Goal: Transaction & Acquisition: Purchase product/service

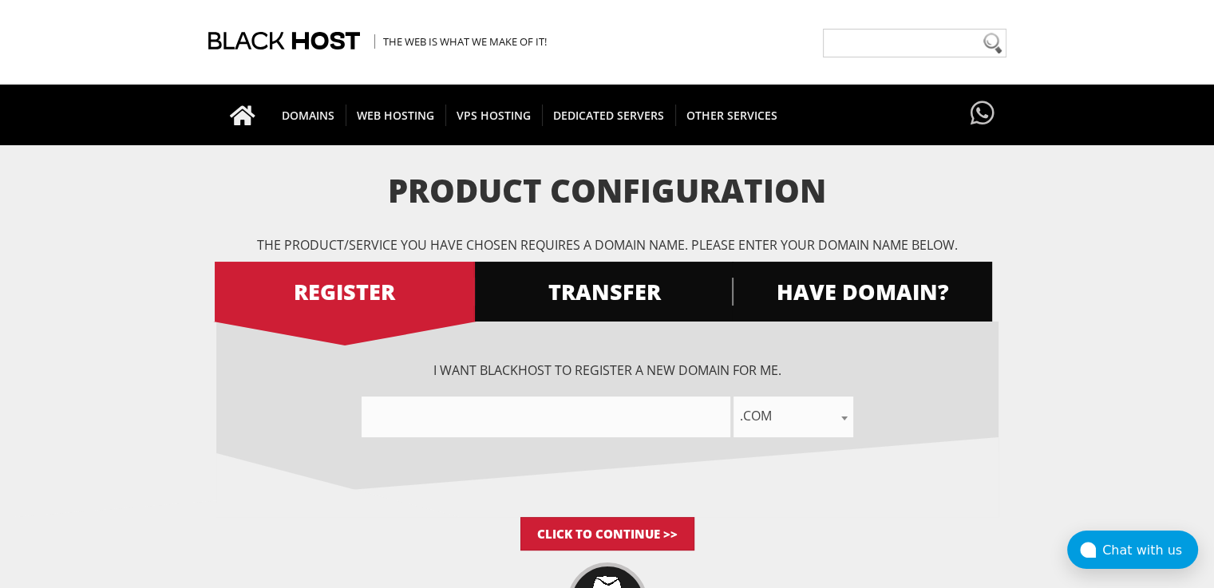
scroll to position [45, 0]
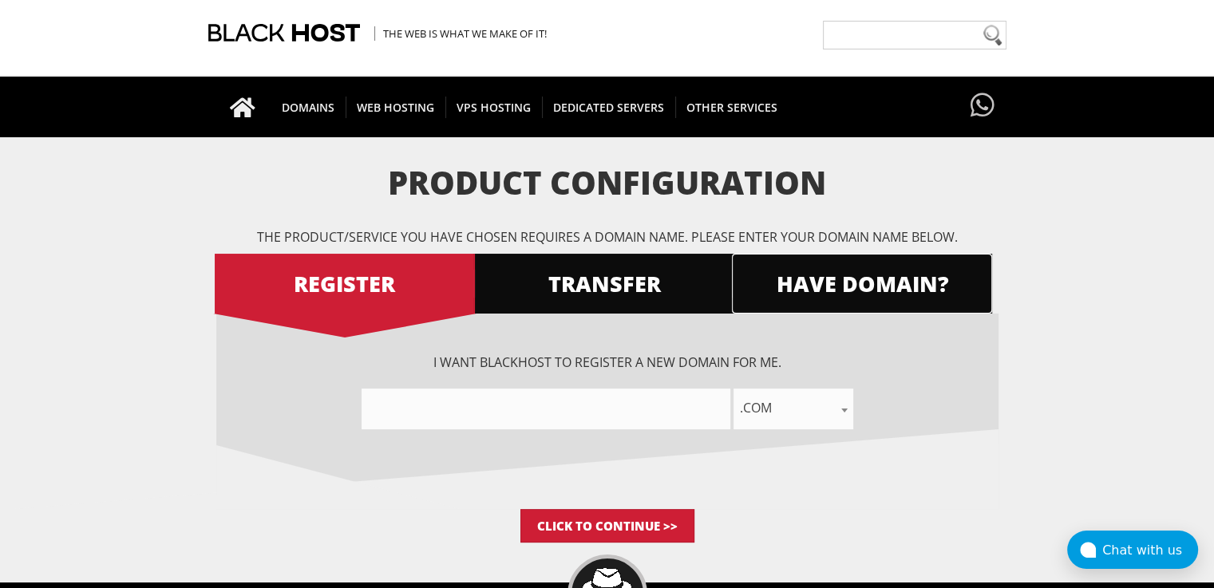
click at [845, 271] on span "HAVE DOMAIN?" at bounding box center [862, 284] width 260 height 28
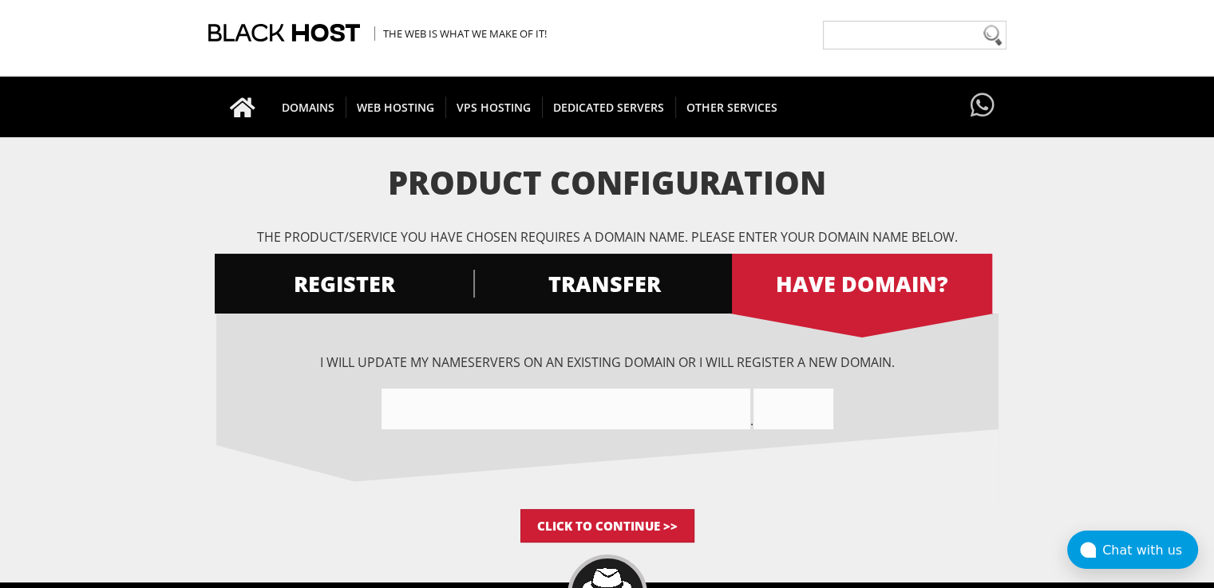
click at [637, 399] on input"] "text" at bounding box center [566, 409] width 369 height 41
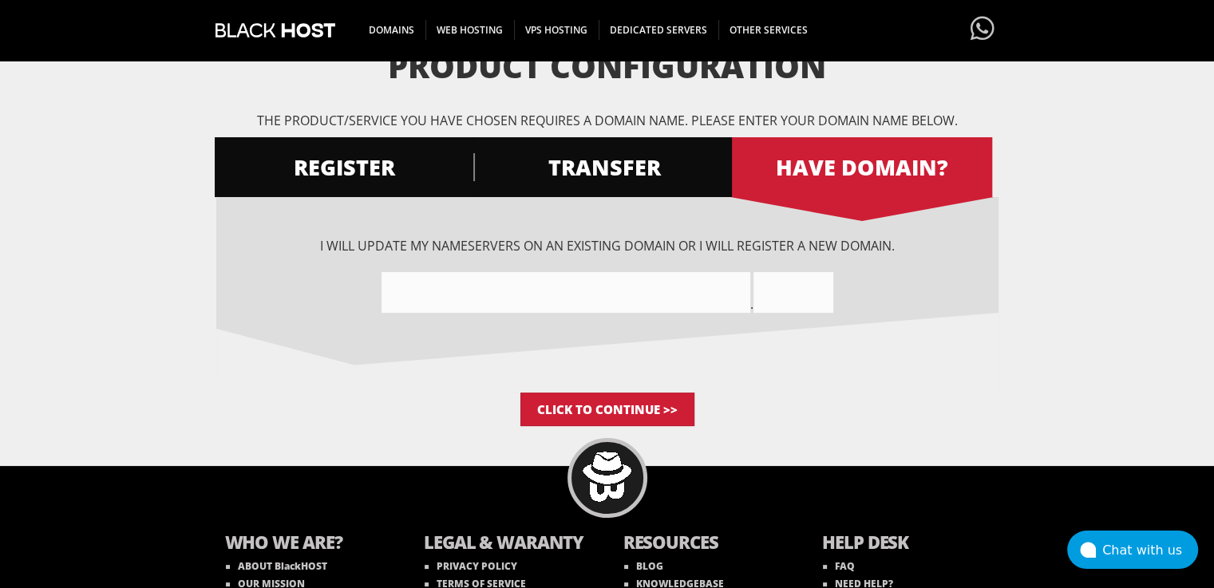
scroll to position [181, 0]
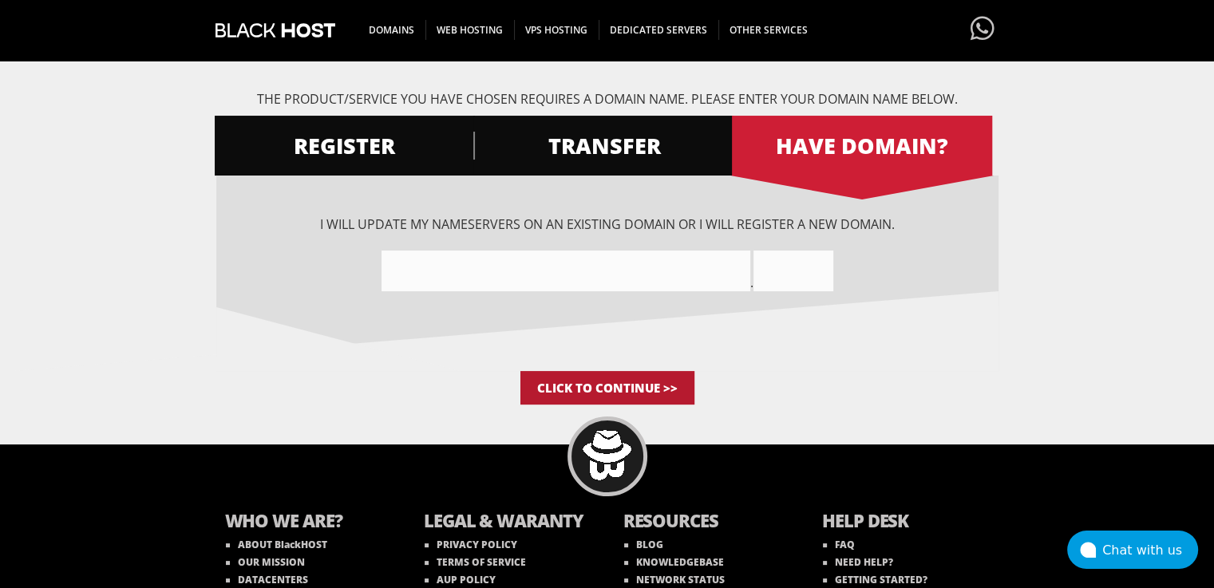
click at [615, 392] on input "Click to Continue >>" at bounding box center [608, 388] width 174 height 34
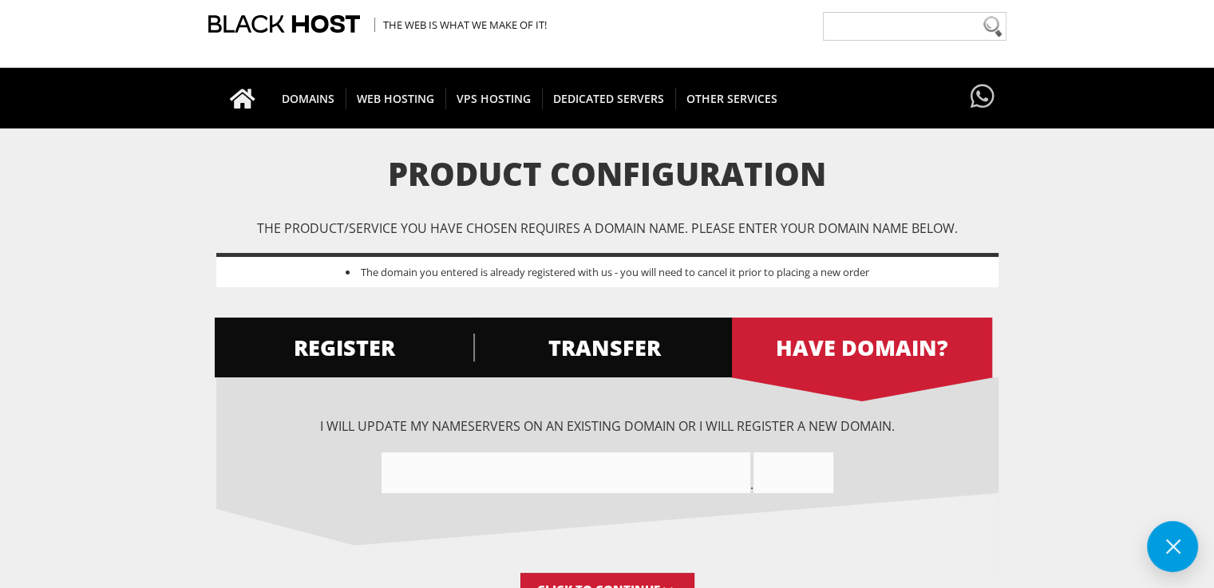
scroll to position [54, 0]
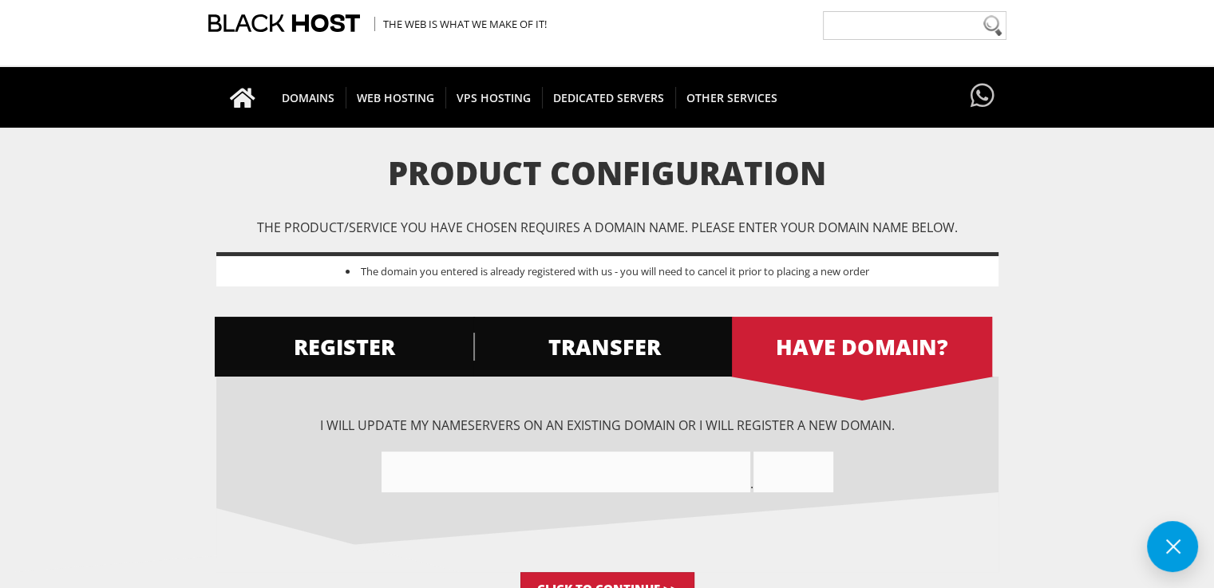
click at [546, 485] on input"] "text" at bounding box center [566, 472] width 369 height 41
paste input"] "saxoria.com"
click at [699, 457] on input"] "saxoriacom" at bounding box center [566, 472] width 369 height 41
type input"] "saxoriA"
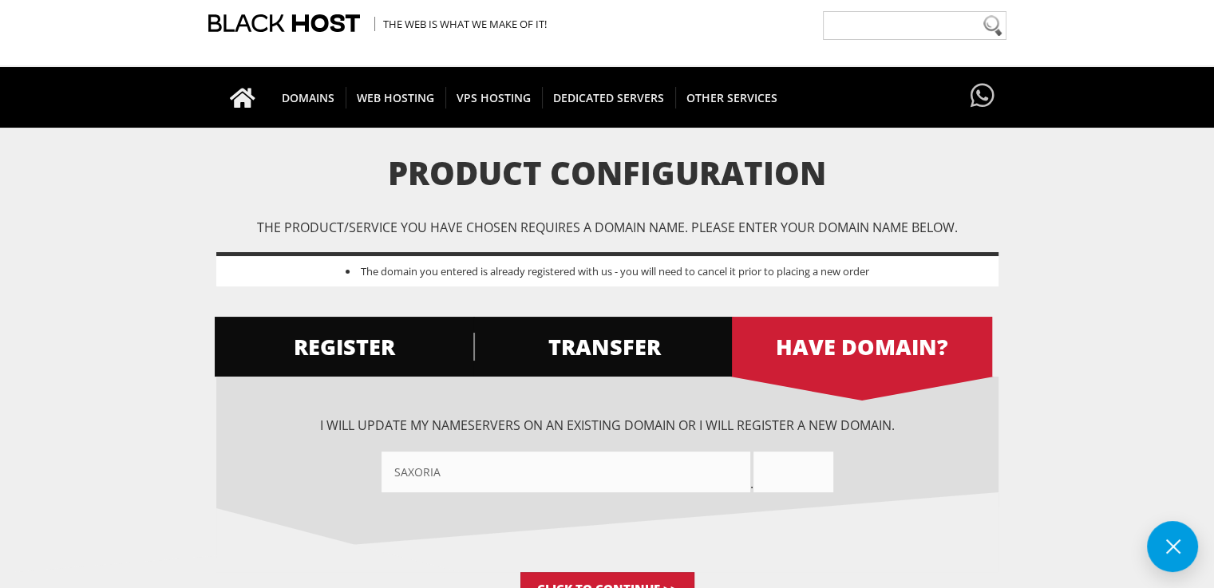
click at [793, 467] on input "text" at bounding box center [794, 472] width 80 height 41
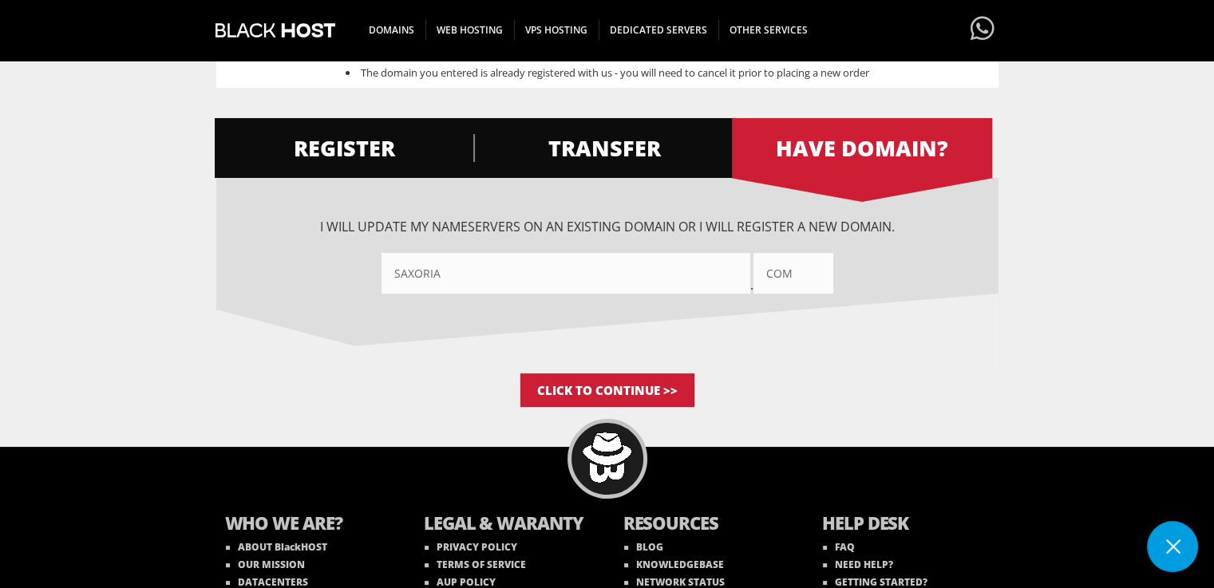
scroll to position [255, 0]
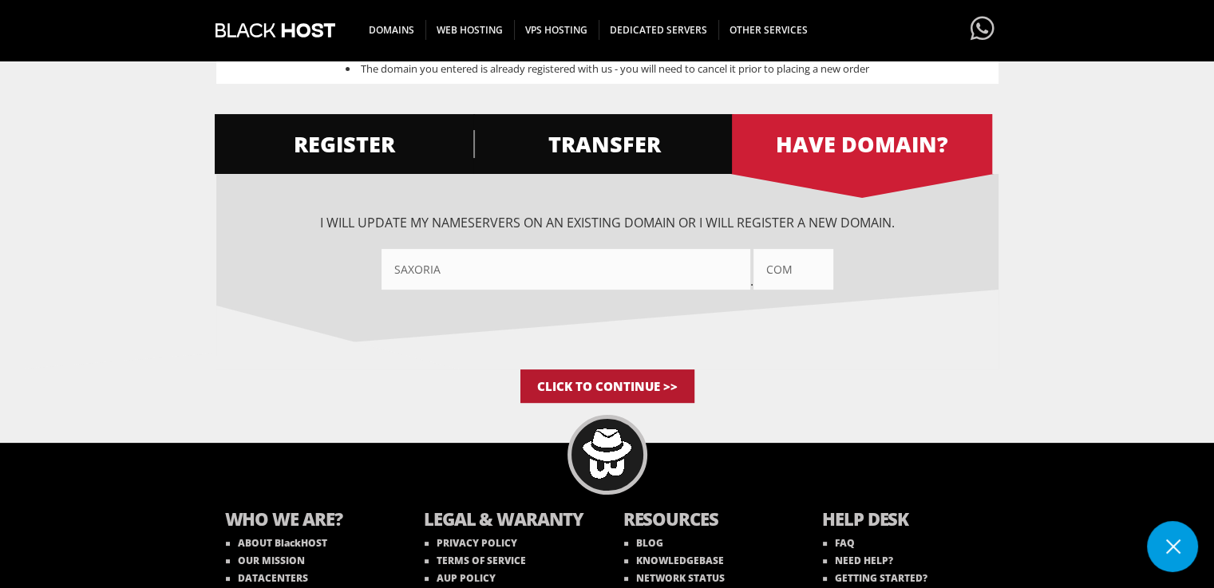
type input "com"
click at [645, 382] on input "Click to Continue >>" at bounding box center [608, 387] width 174 height 34
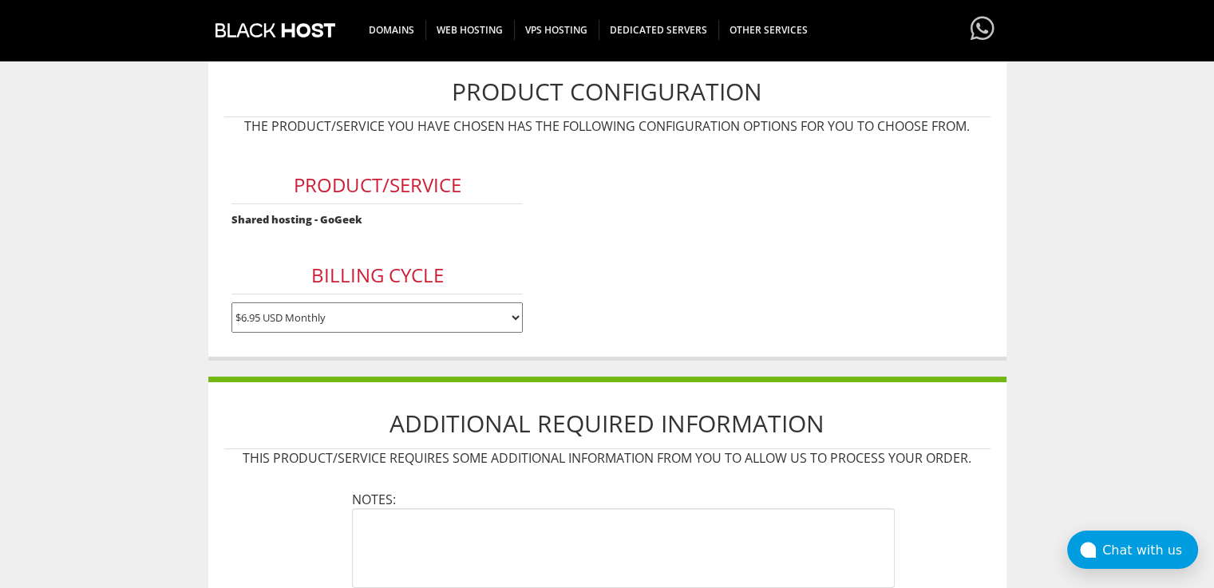
scroll to position [171, 0]
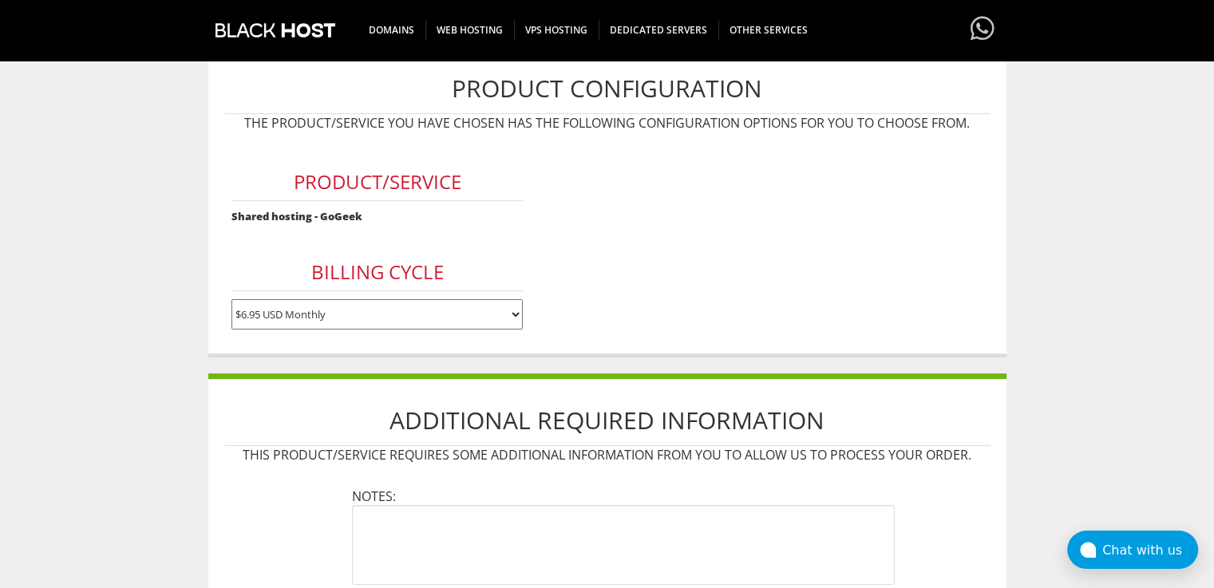
click at [508, 310] on select "$6.95 USD Monthly $64.95 USD Annually $129.90 USD Biennially" at bounding box center [377, 314] width 291 height 30
click at [576, 265] on form "Product/Service Shared hosting - GoGeek Billing Cycle $6.95 USD Monthly $64.95 …" at bounding box center [607, 239] width 766 height 198
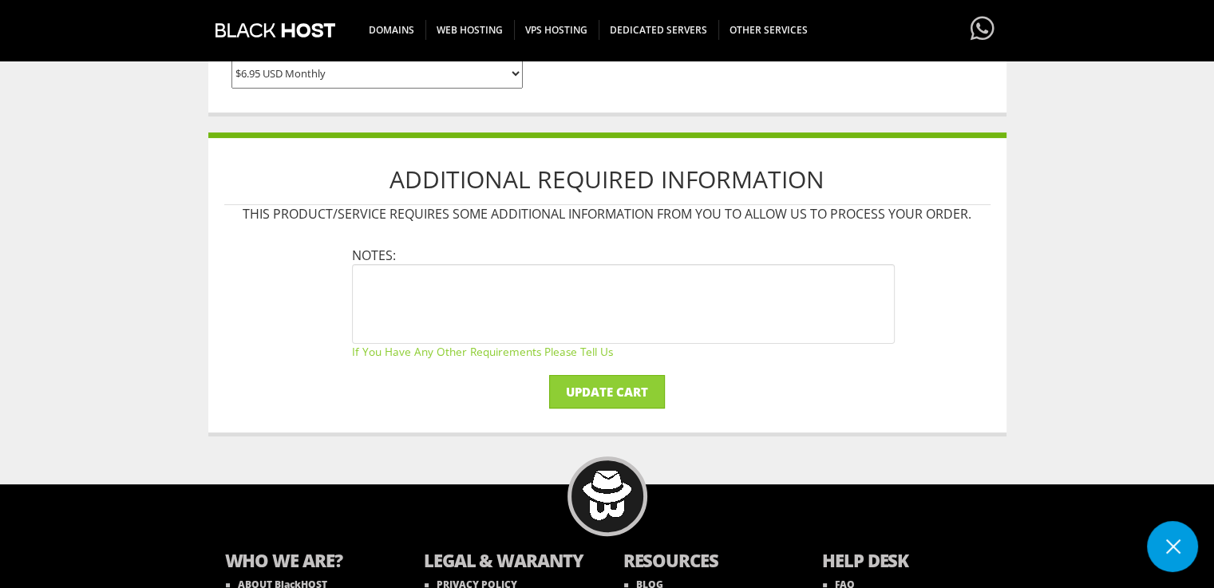
scroll to position [533, 0]
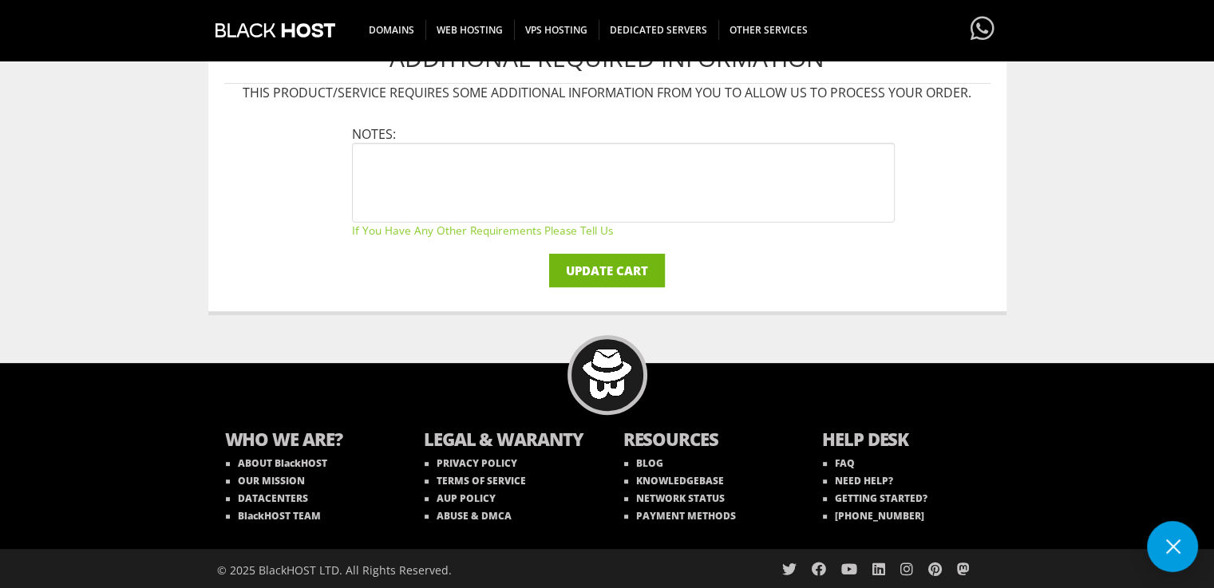
click at [577, 260] on input "Update Cart" at bounding box center [607, 271] width 116 height 34
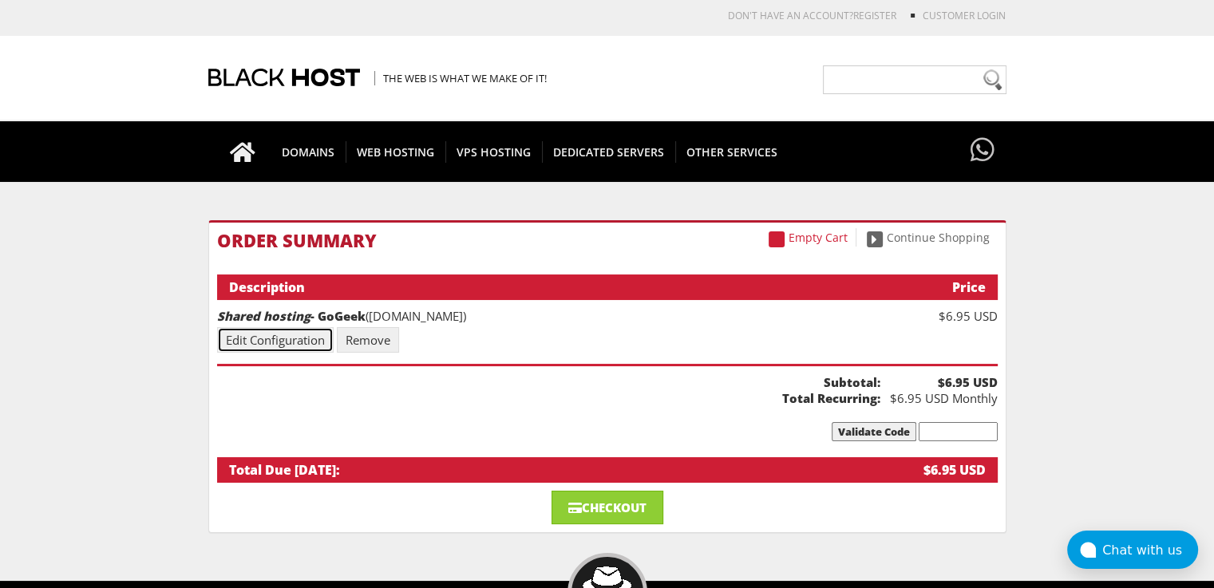
click at [289, 335] on link "Edit Configuration" at bounding box center [275, 340] width 117 height 26
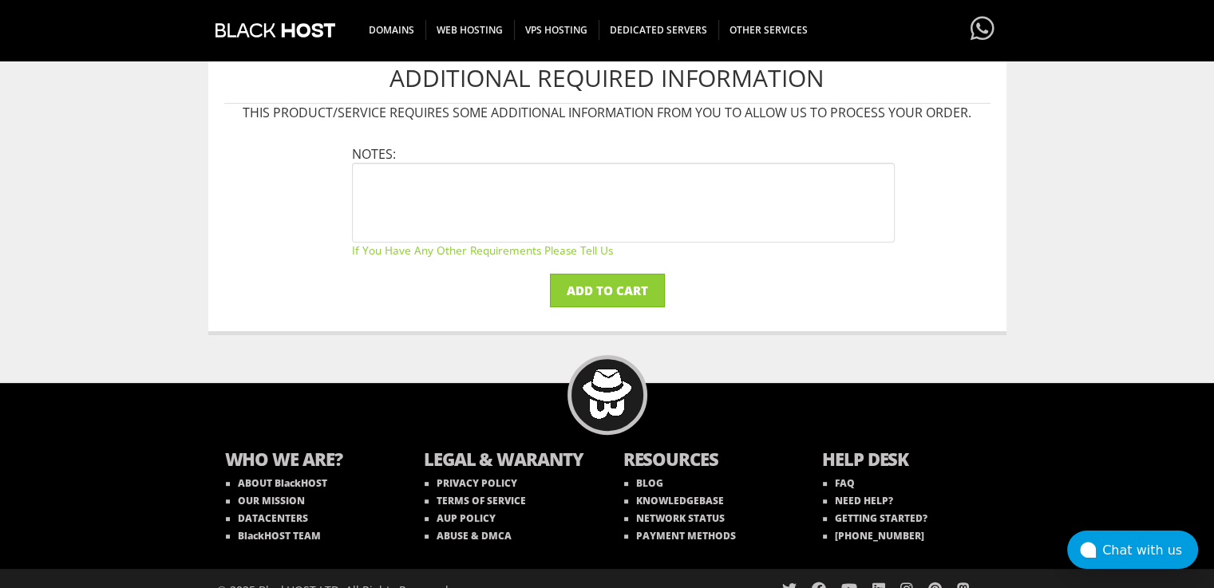
scroll to position [515, 0]
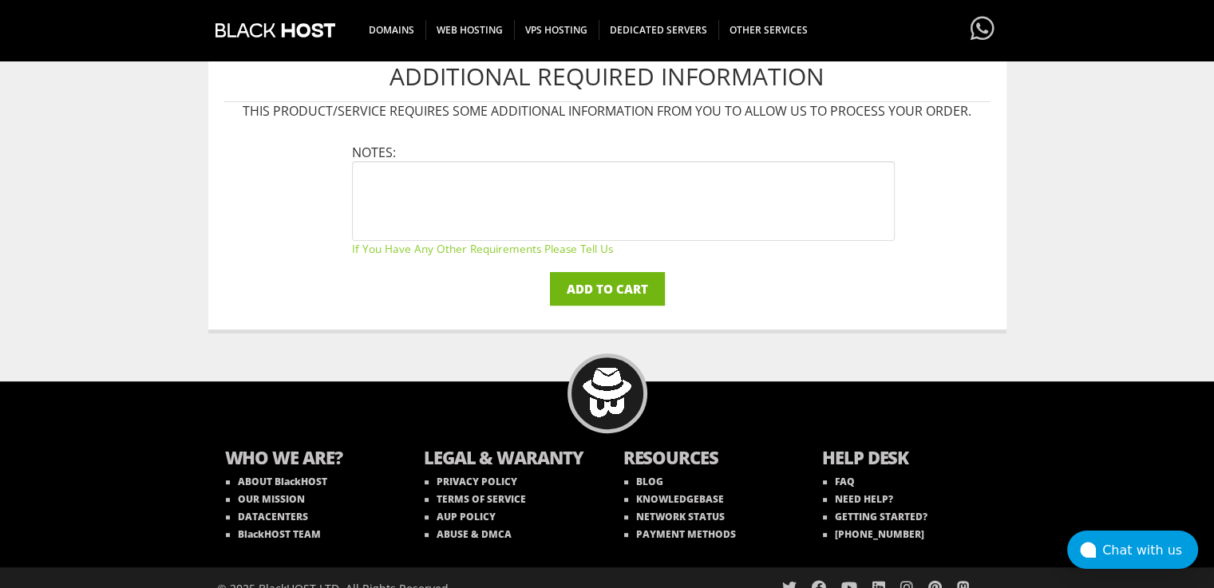
click at [638, 279] on input "Add to Cart" at bounding box center [607, 289] width 115 height 34
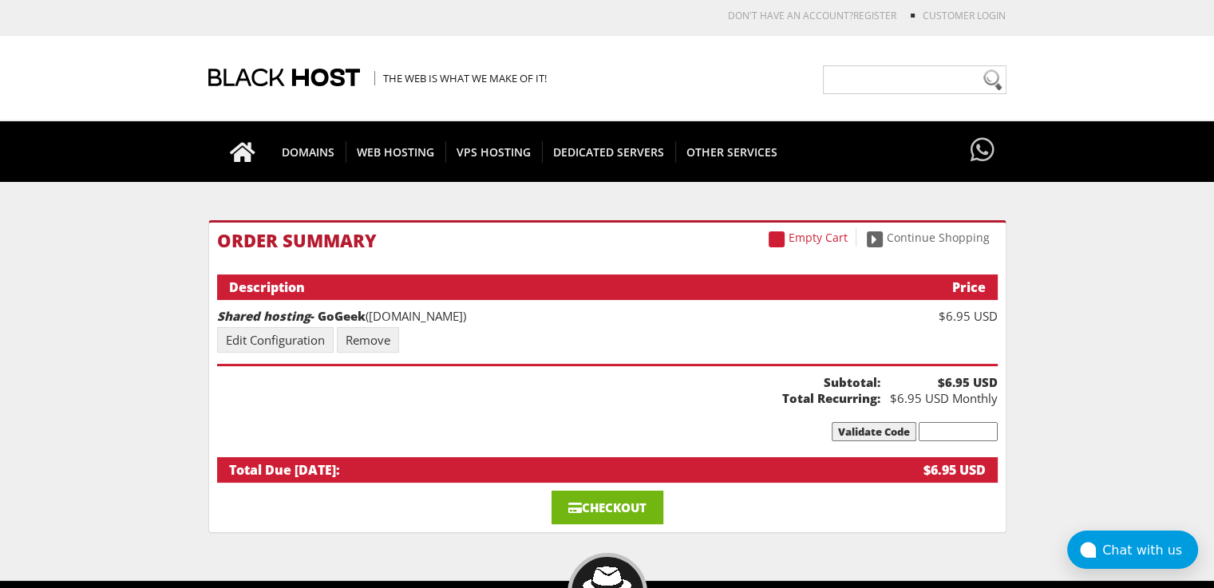
click at [604, 502] on link "Checkout" at bounding box center [608, 508] width 112 height 34
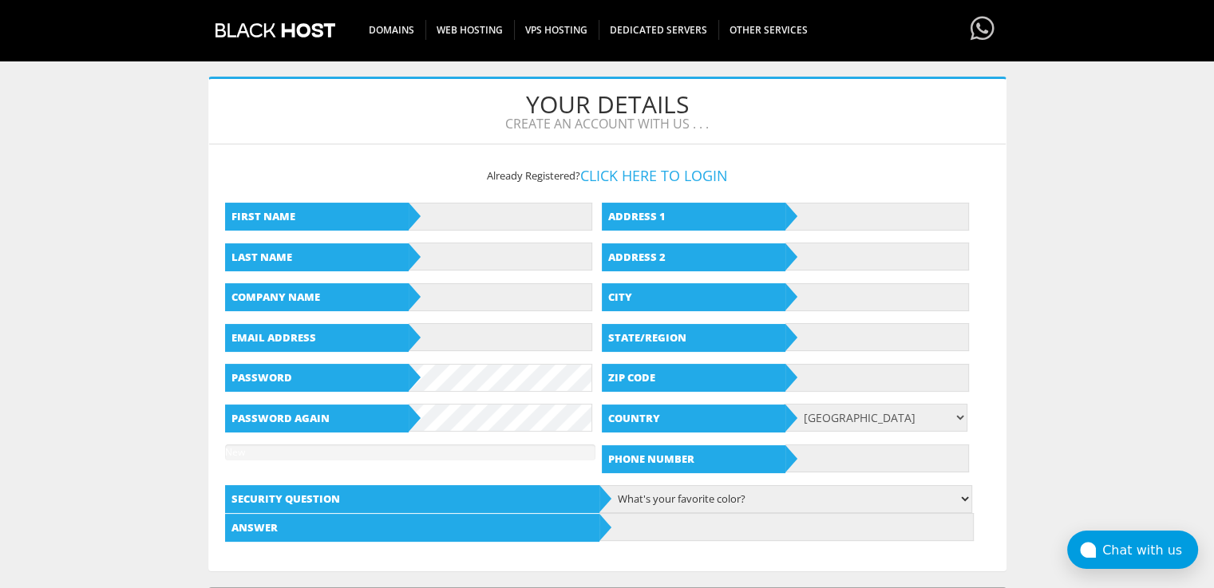
scroll to position [167, 0]
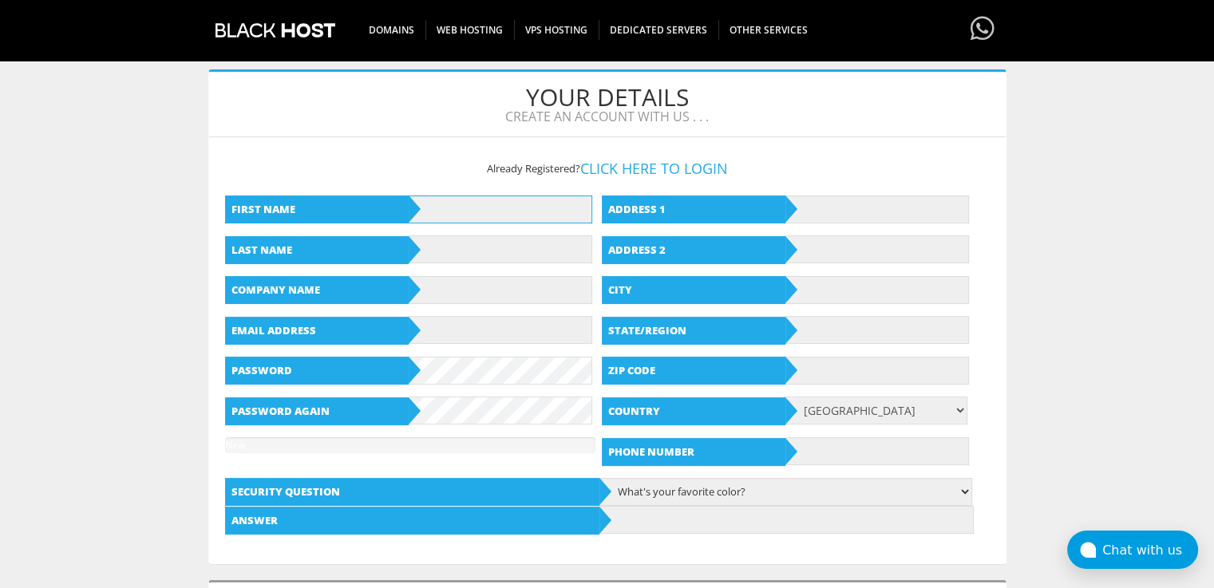
click at [517, 219] on input "text" at bounding box center [501, 210] width 184 height 28
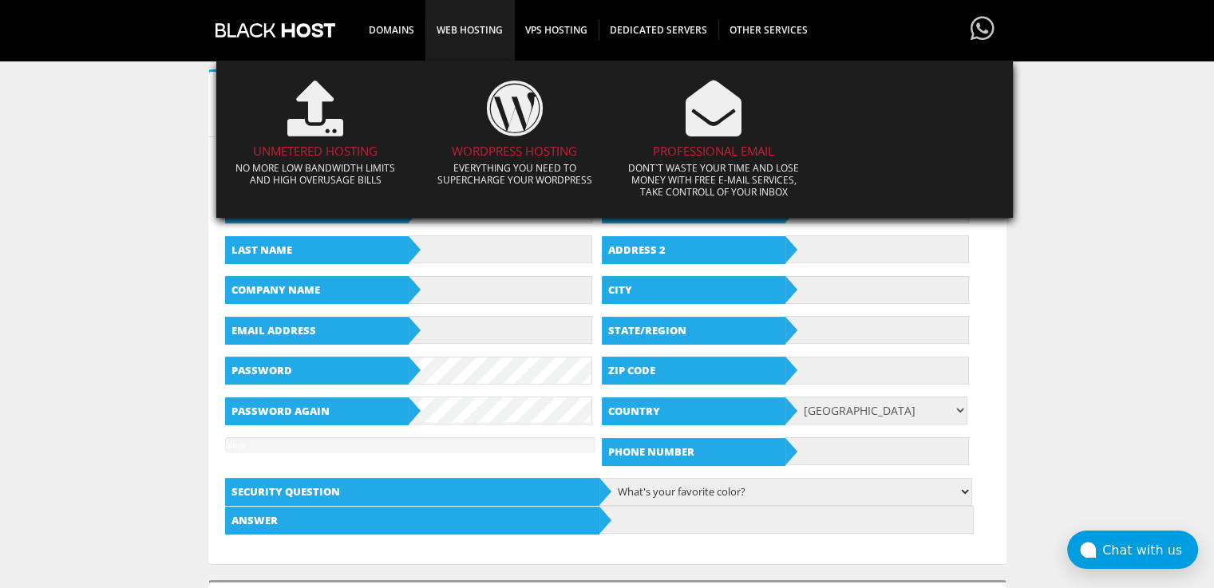
click at [477, 213] on ul "UNMETERED HOSTING No more low bandwidth limits and high overusage bills WORDPRE…" at bounding box center [614, 139] width 797 height 157
click at [461, 206] on ul "UNMETERED HOSTING No more low bandwidth limits and high overusage bills WORDPRE…" at bounding box center [614, 139] width 797 height 157
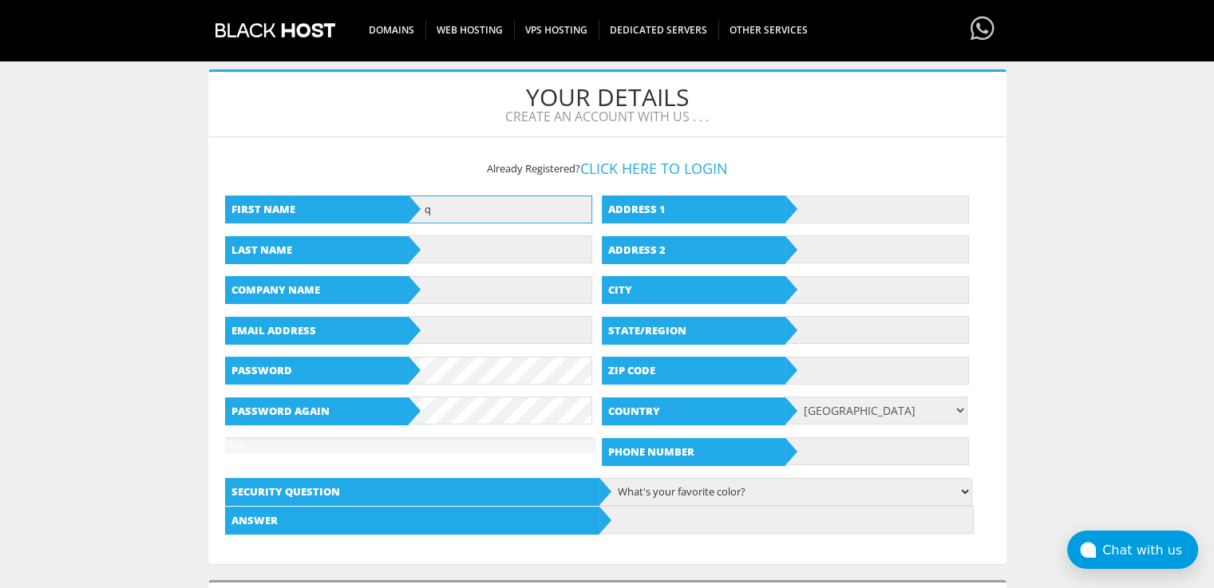
click at [461, 216] on input "q" at bounding box center [501, 210] width 184 height 28
type input "qwe"
click at [540, 263] on div "First Name qwe Last Name Company Name Email Address Password Password again New…" at bounding box center [412, 325] width 374 height 282
click at [534, 250] on input "text" at bounding box center [501, 250] width 184 height 28
type input "sdf"
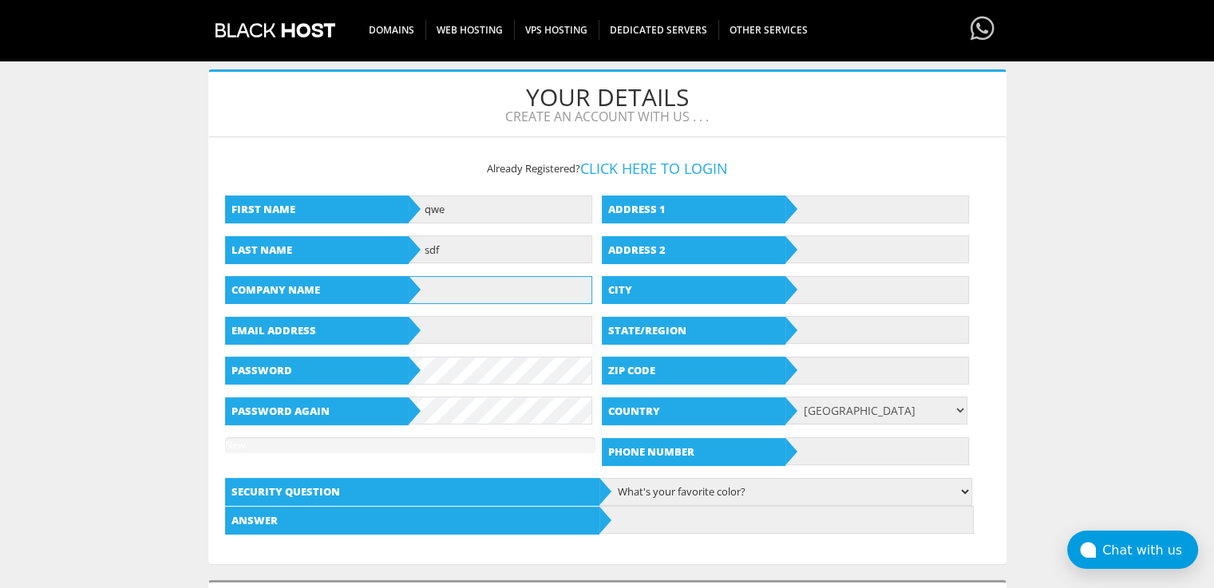
click at [484, 287] on input "text" at bounding box center [501, 290] width 184 height 28
type input "sdf"
click at [466, 329] on input "text" at bounding box center [501, 330] width 184 height 28
type input "chromeee@keemail.me"
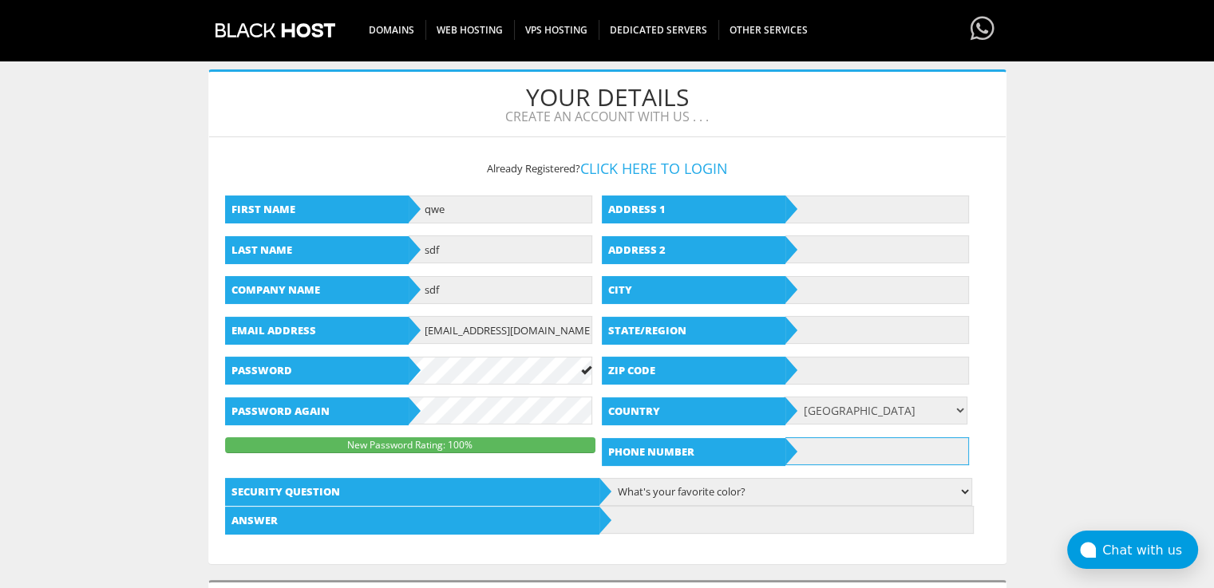
click at [855, 453] on input "text" at bounding box center [878, 451] width 184 height 28
type input "2435267827"
click at [853, 377] on input "text" at bounding box center [878, 371] width 184 height 28
type input "39307"
click at [829, 327] on input "text" at bounding box center [878, 330] width 184 height 28
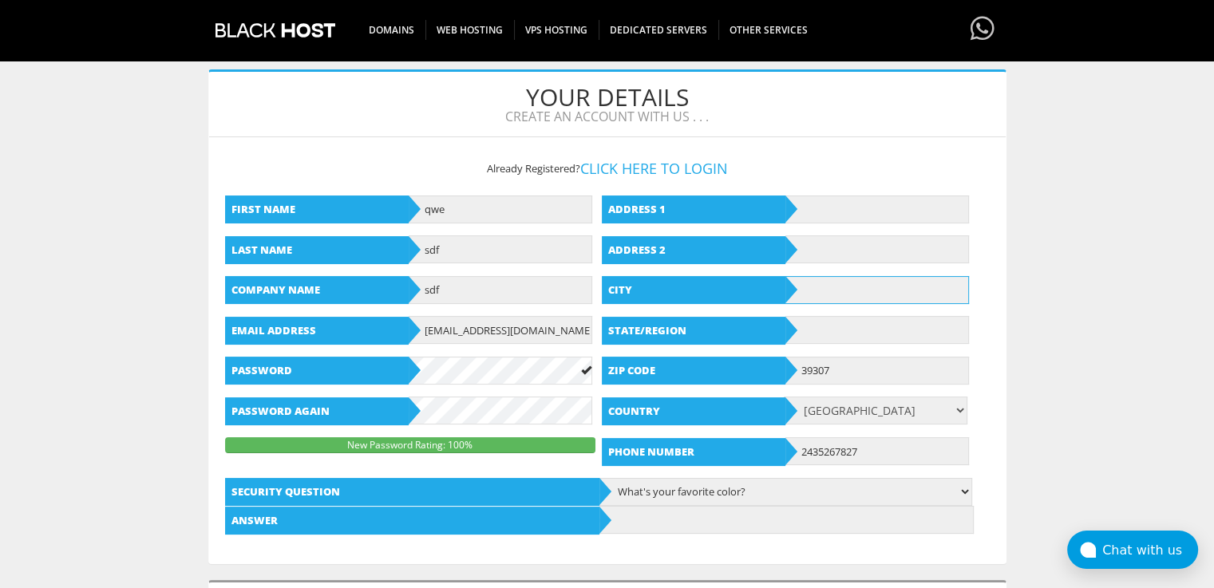
click at [835, 295] on input "text" at bounding box center [878, 290] width 184 height 28
click at [843, 255] on input "text" at bounding box center [878, 250] width 184 height 28
click at [840, 213] on input "text" at bounding box center [878, 210] width 184 height 28
type input "8860 sneed rd"
click at [853, 253] on input "text" at bounding box center [878, 250] width 184 height 28
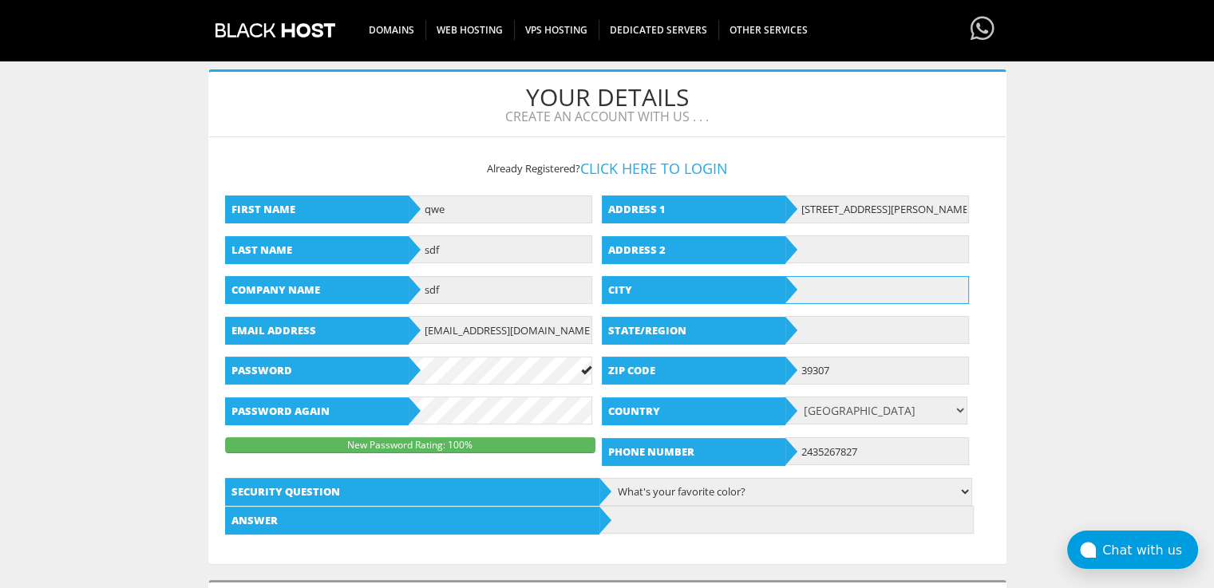
click at [847, 295] on input "text" at bounding box center [878, 290] width 184 height 28
type input "meridian"
click at [878, 330] on input "text" at bounding box center [878, 330] width 184 height 28
type input "VA"
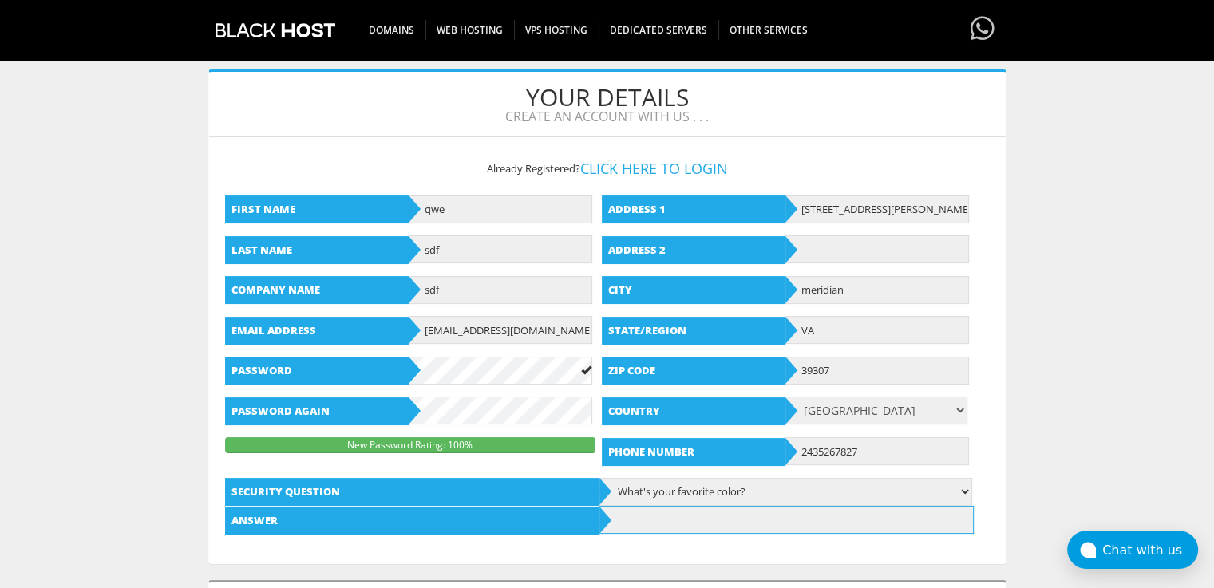
click at [755, 523] on input "text" at bounding box center [787, 520] width 374 height 28
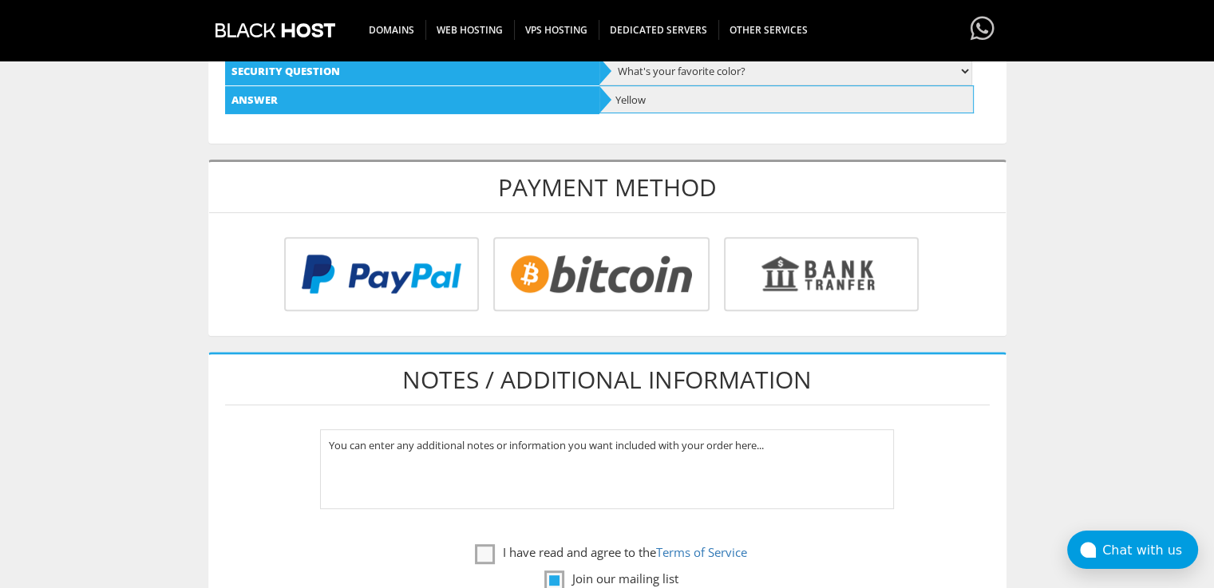
scroll to position [588, 0]
type input "Yellow"
click at [627, 275] on input "radio" at bounding box center [599, 277] width 216 height 74
radio input "true"
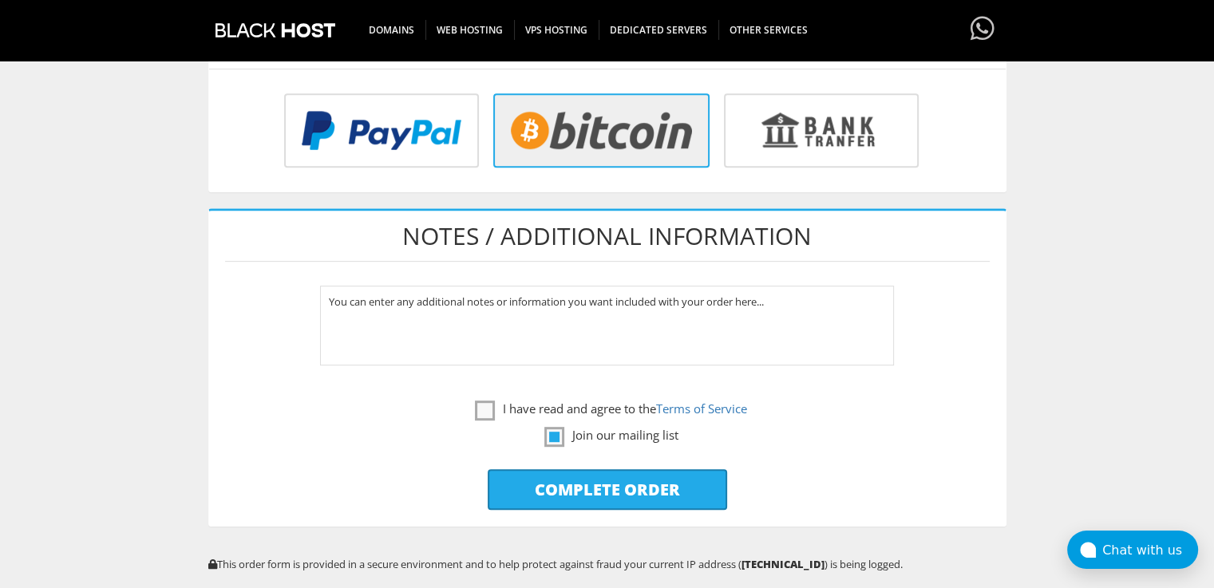
scroll to position [732, 0]
click at [485, 403] on label "I have read and agree to the Terms of Service" at bounding box center [611, 408] width 272 height 20
checkbox input "true"
click at [556, 437] on label "Join our mailing list" at bounding box center [611, 435] width 134 height 20
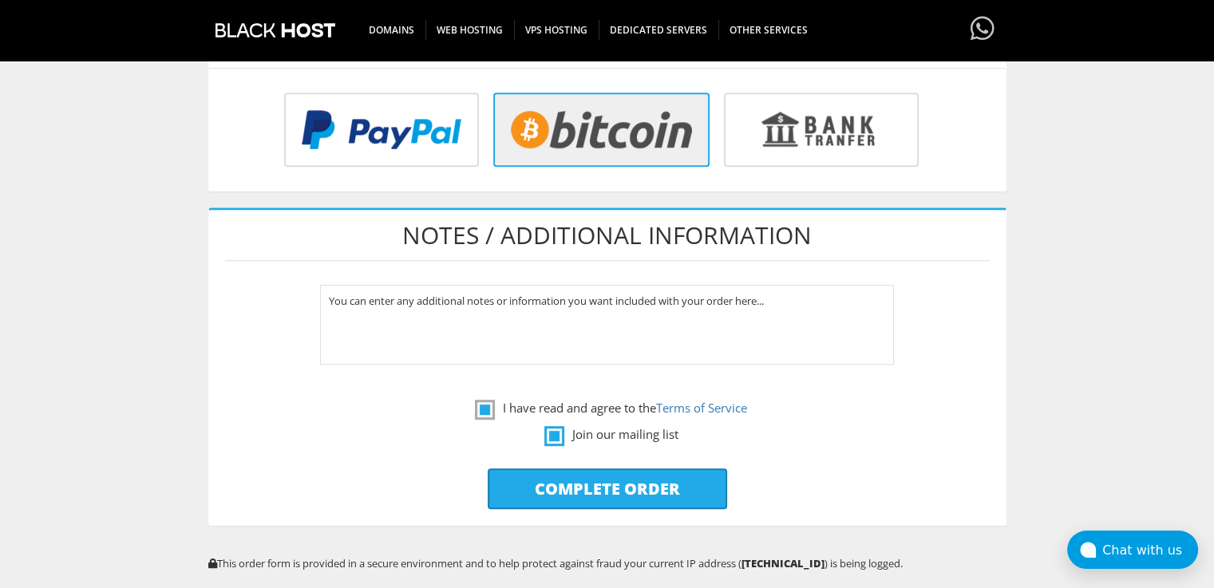
click at [555, 433] on label "Join our mailing list" at bounding box center [611, 435] width 134 height 20
click at [546, 493] on input "Complete Order" at bounding box center [608, 489] width 240 height 41
type input "Please Wait..."
